Goal: Information Seeking & Learning: Check status

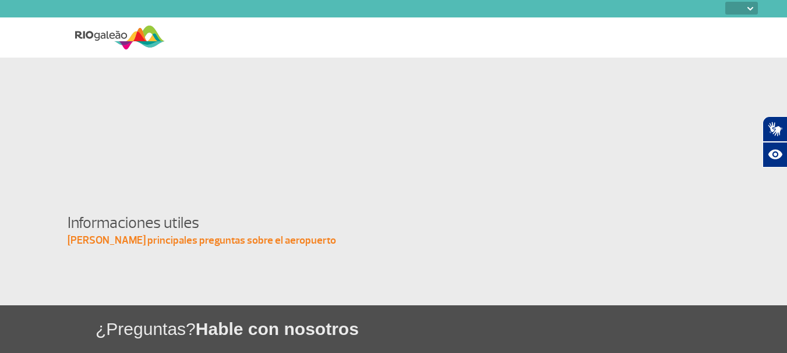
select select
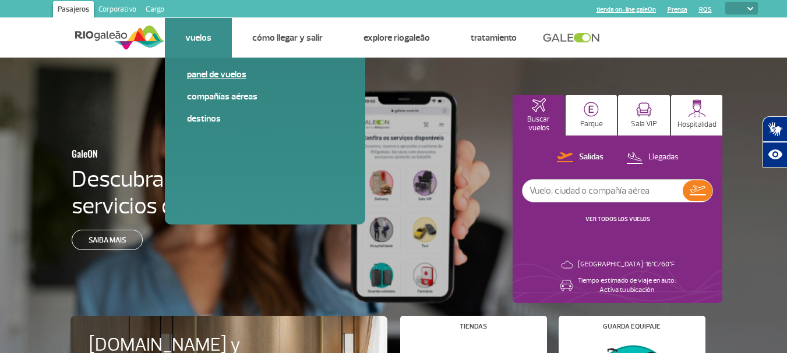
click at [210, 76] on link "Panel de vuelos" at bounding box center [265, 74] width 156 height 13
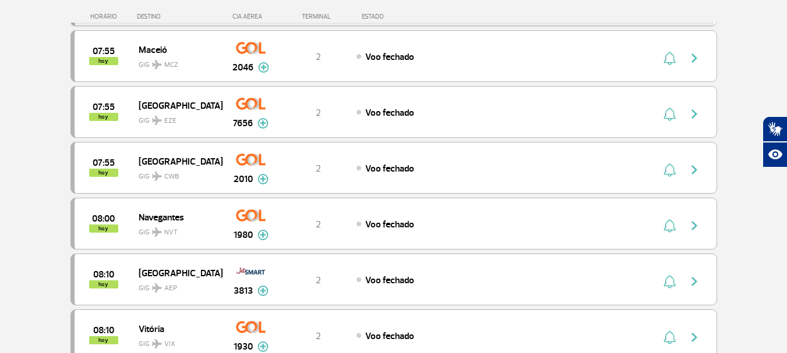
scroll to position [757, 0]
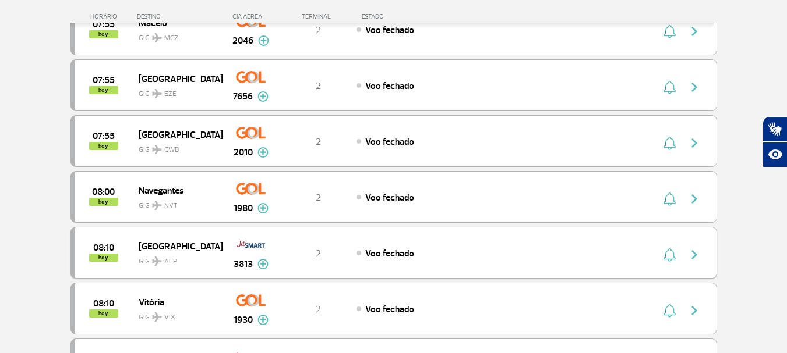
click at [168, 241] on span "[GEOGRAPHIC_DATA]" at bounding box center [176, 246] width 75 height 15
click at [695, 252] on img "button" at bounding box center [694, 255] width 14 height 14
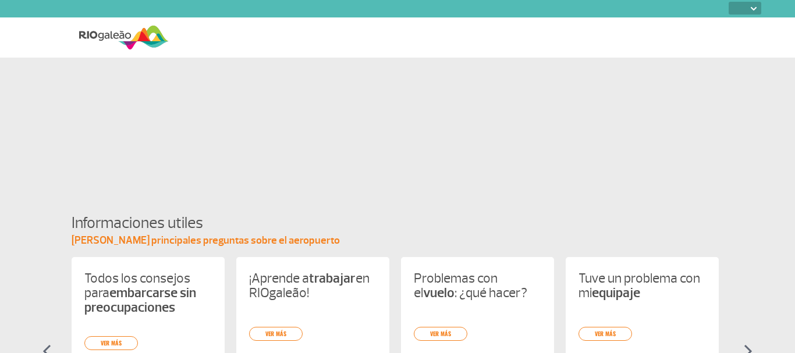
select select
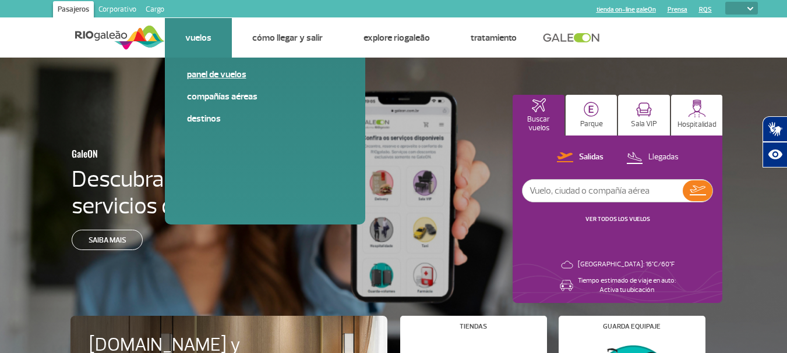
click at [209, 73] on link "Panel de vuelos" at bounding box center [265, 74] width 156 height 13
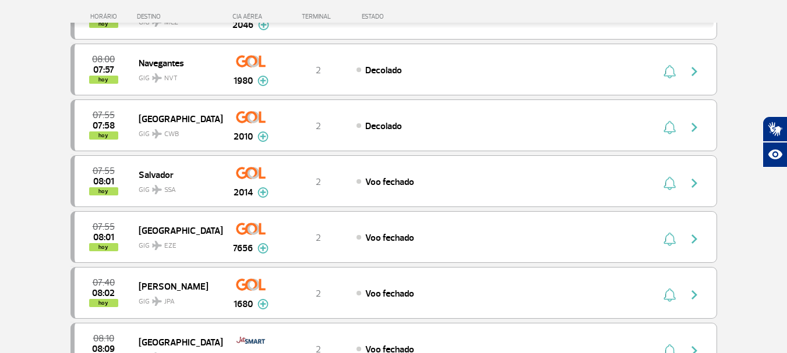
scroll to position [408, 0]
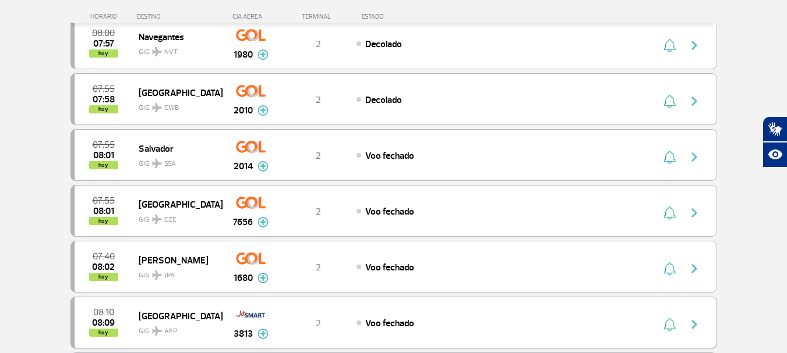
click at [401, 325] on span "Voo fechado" at bounding box center [389, 324] width 49 height 12
click at [693, 324] on img "button" at bounding box center [694, 325] width 14 height 14
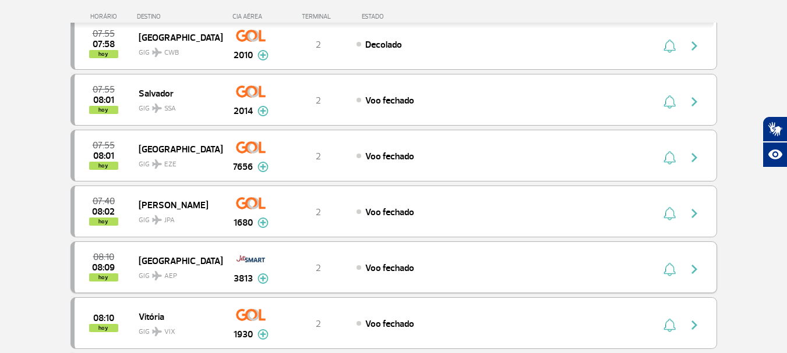
click at [695, 271] on img "button" at bounding box center [694, 270] width 14 height 14
click at [256, 257] on img at bounding box center [251, 259] width 30 height 20
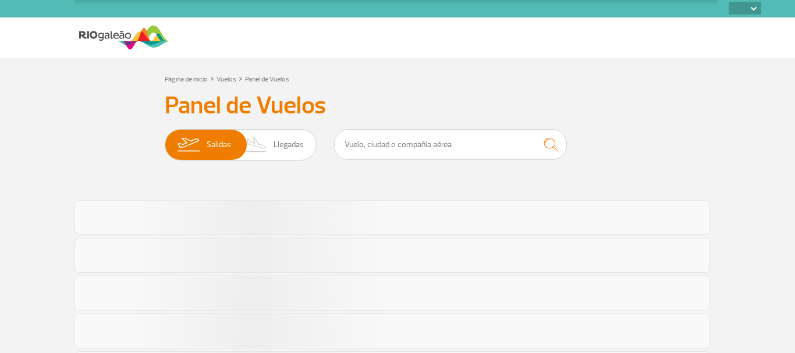
select select
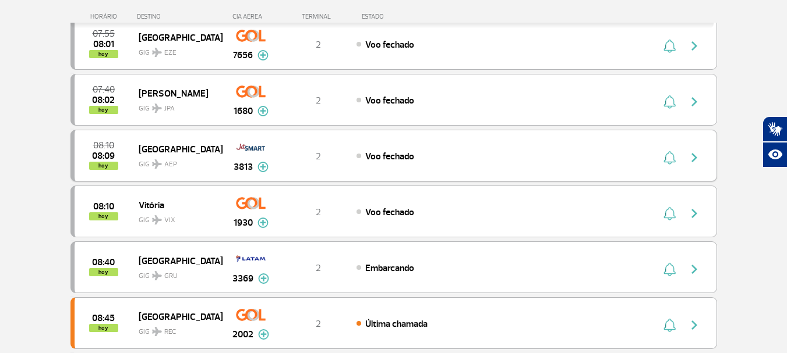
click at [261, 168] on img at bounding box center [262, 167] width 11 height 10
click at [261, 168] on button at bounding box center [262, 167] width 11 height 14
click at [259, 148] on img at bounding box center [251, 147] width 30 height 20
